Goal: Communication & Community: Answer question/provide support

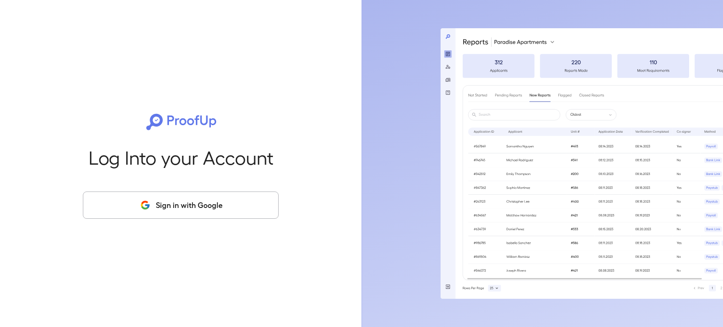
click at [199, 215] on button "Sign in with Google" at bounding box center [181, 204] width 196 height 27
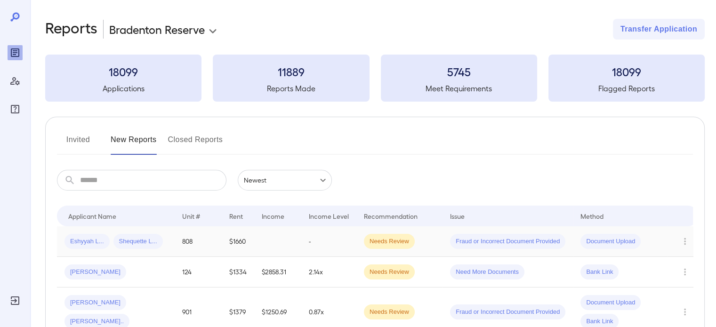
click at [340, 244] on td "-" at bounding box center [328, 241] width 55 height 31
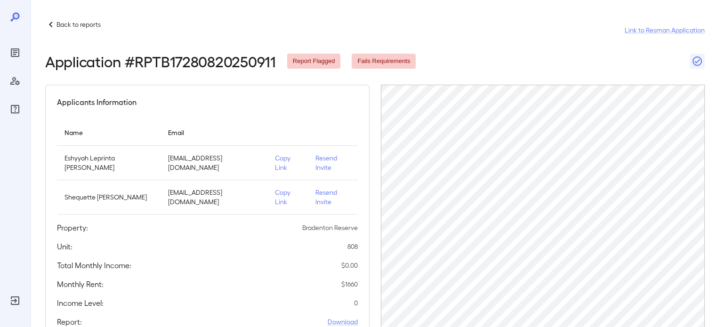
scroll to position [94, 0]
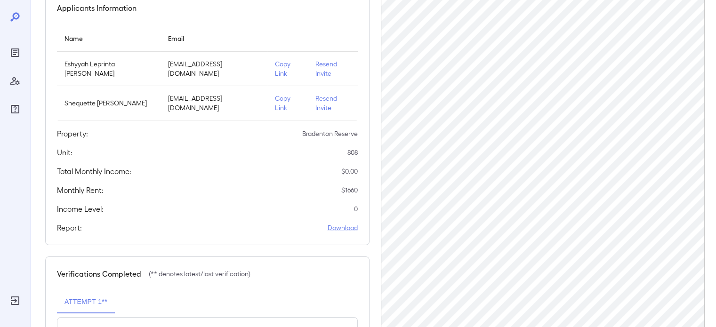
click at [334, 63] on p "Resend Invite" at bounding box center [332, 68] width 34 height 19
click at [327, 94] on p "Resend Invite" at bounding box center [332, 103] width 34 height 19
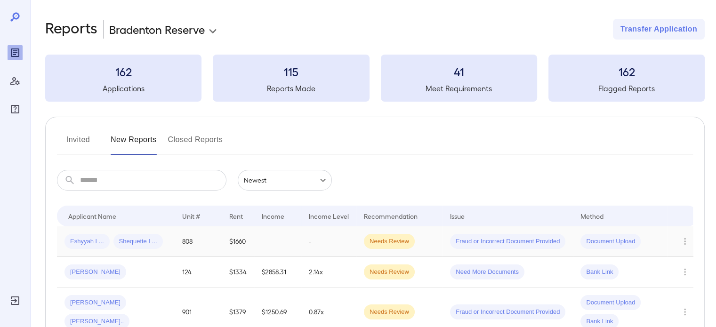
click at [287, 242] on td at bounding box center [277, 241] width 47 height 31
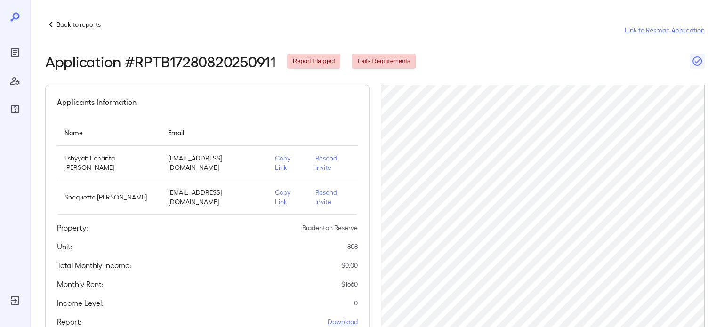
scroll to position [47, 0]
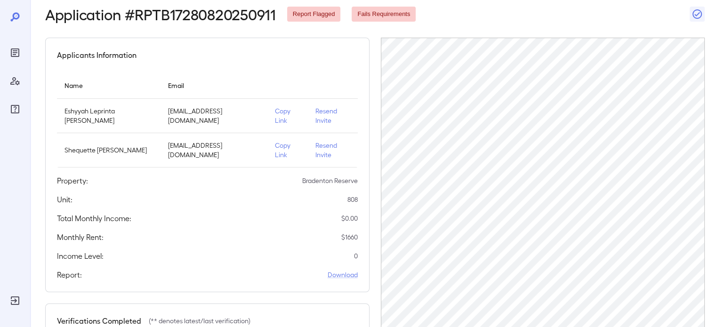
click at [275, 112] on p "Copy Link" at bounding box center [287, 115] width 25 height 19
